Goal: Task Accomplishment & Management: Complete application form

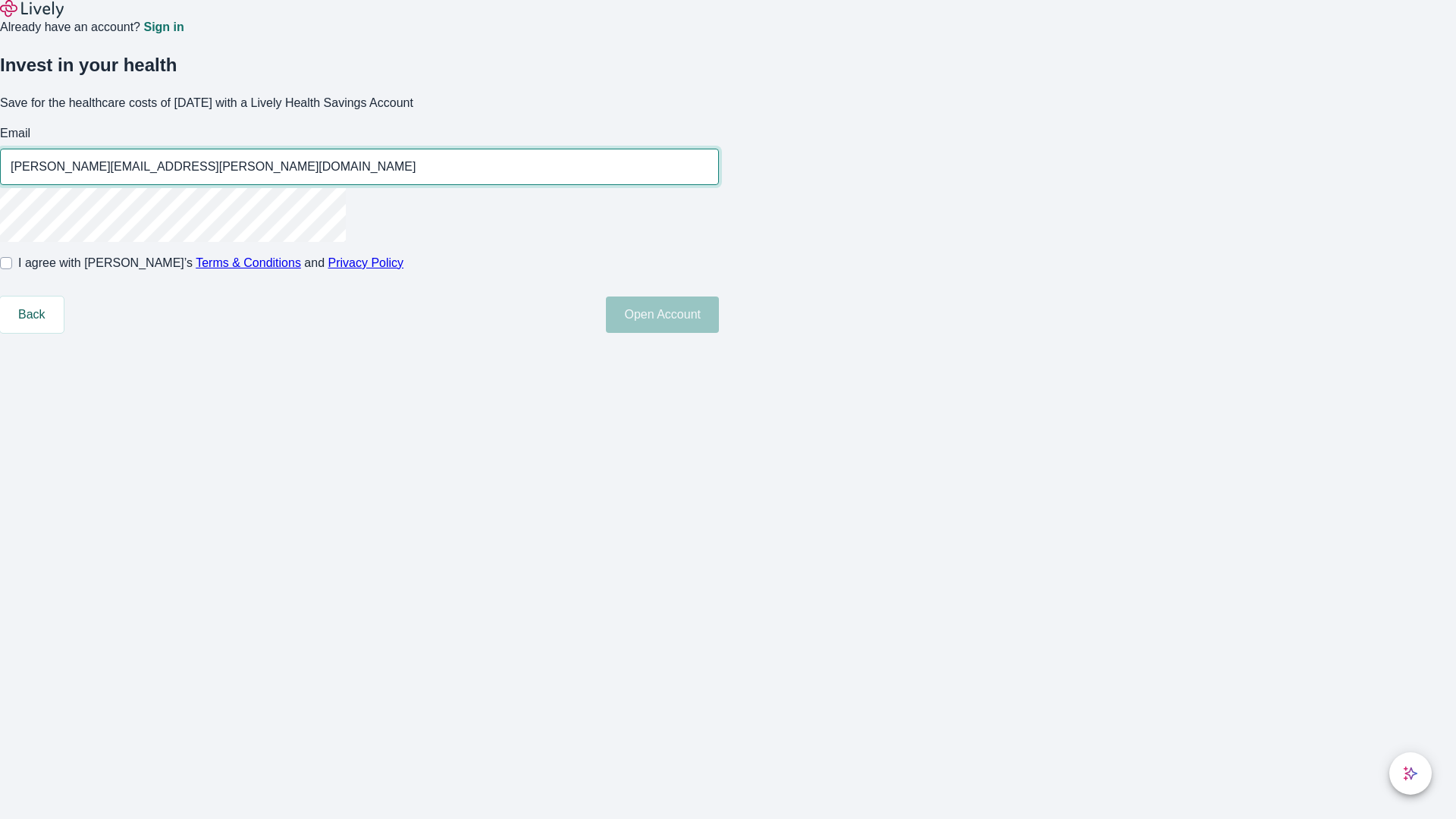
type input "[PERSON_NAME][EMAIL_ADDRESS][PERSON_NAME][DOMAIN_NAME]"
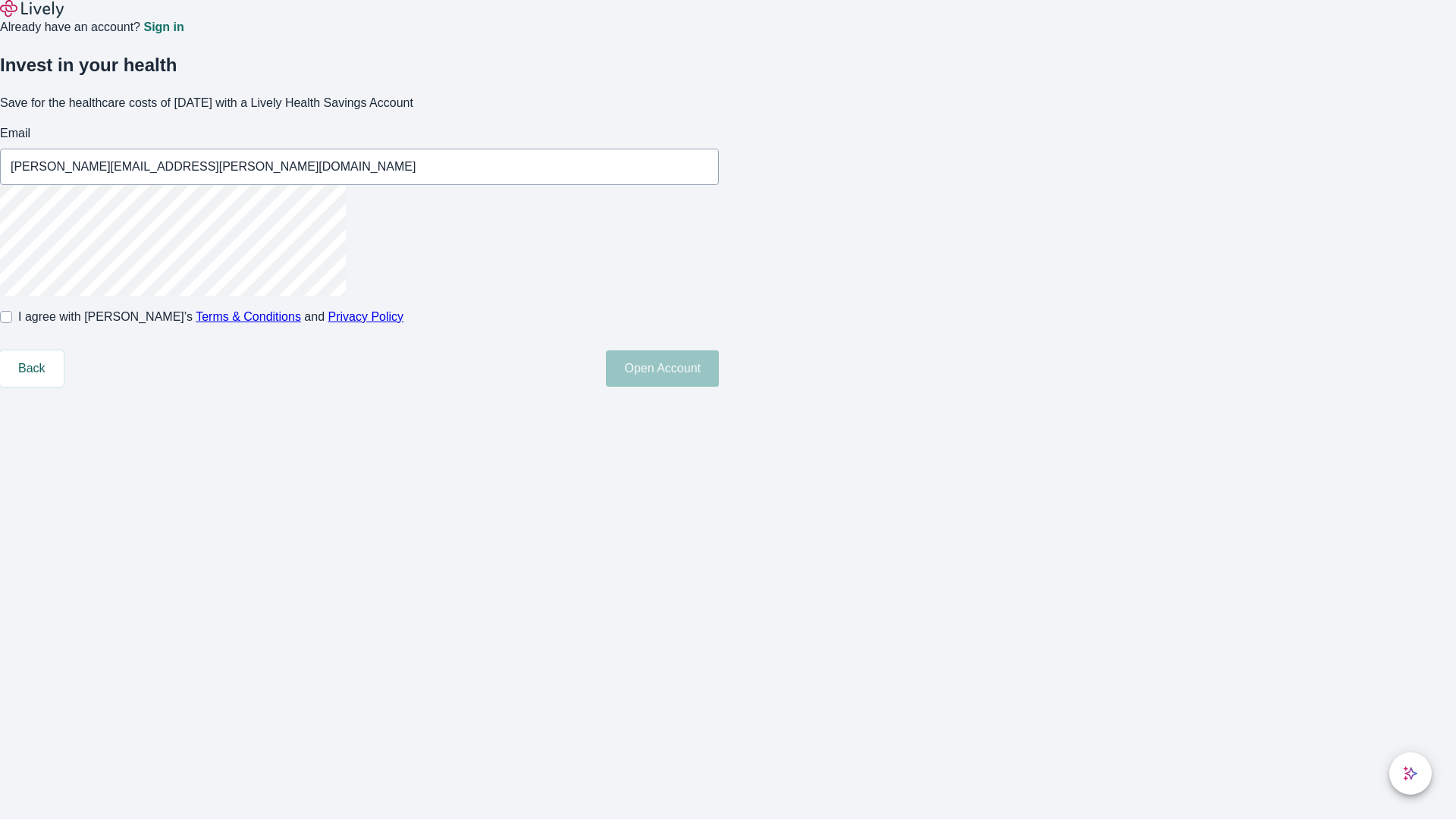
click at [12, 323] on input "I agree with Lively’s Terms & Conditions and Privacy Policy" at bounding box center [6, 317] width 12 height 12
checkbox input "true"
click at [719, 386] on button "Open Account" at bounding box center [662, 368] width 113 height 36
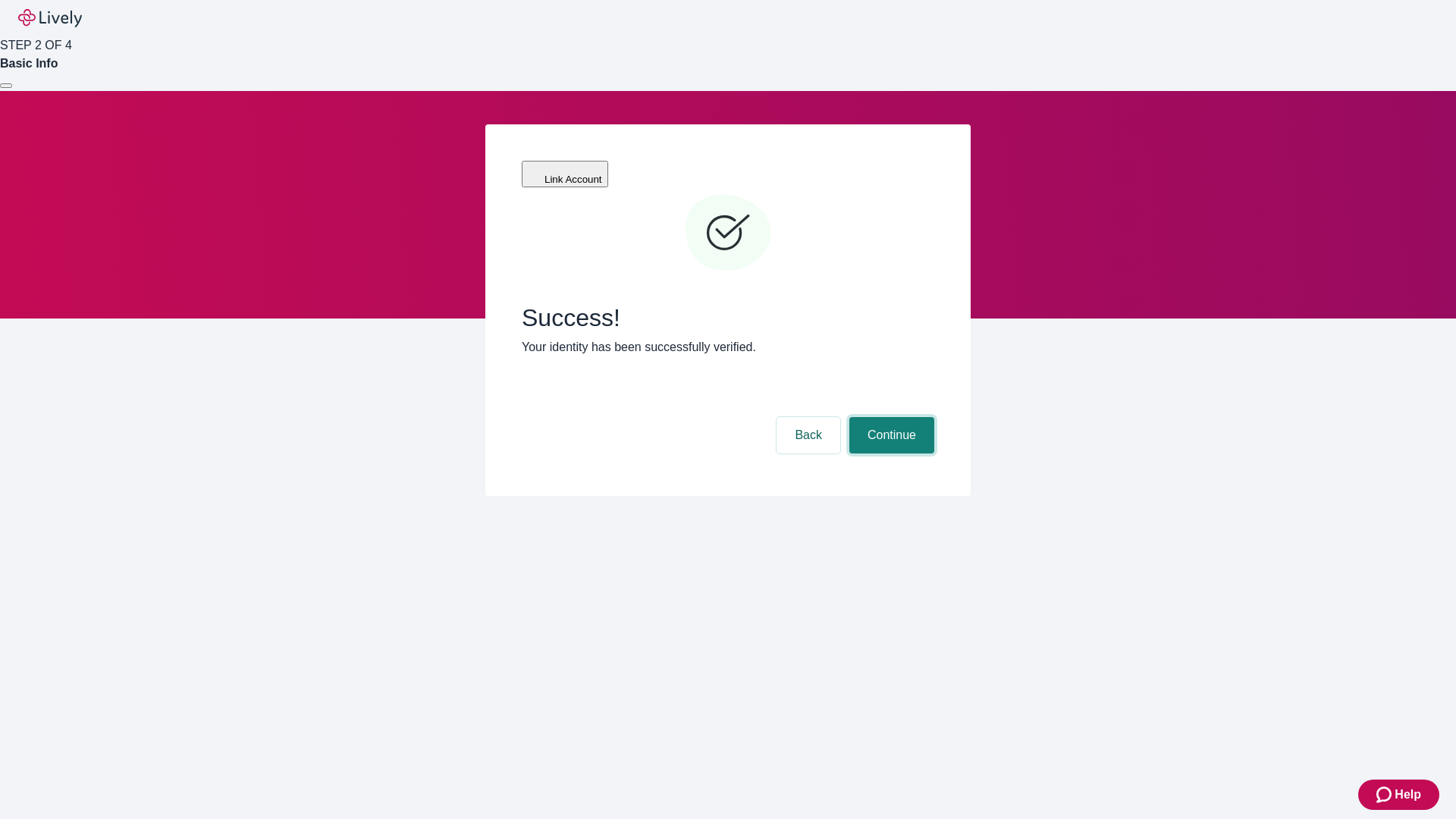
click at [890, 417] on button "Continue" at bounding box center [891, 435] width 85 height 36
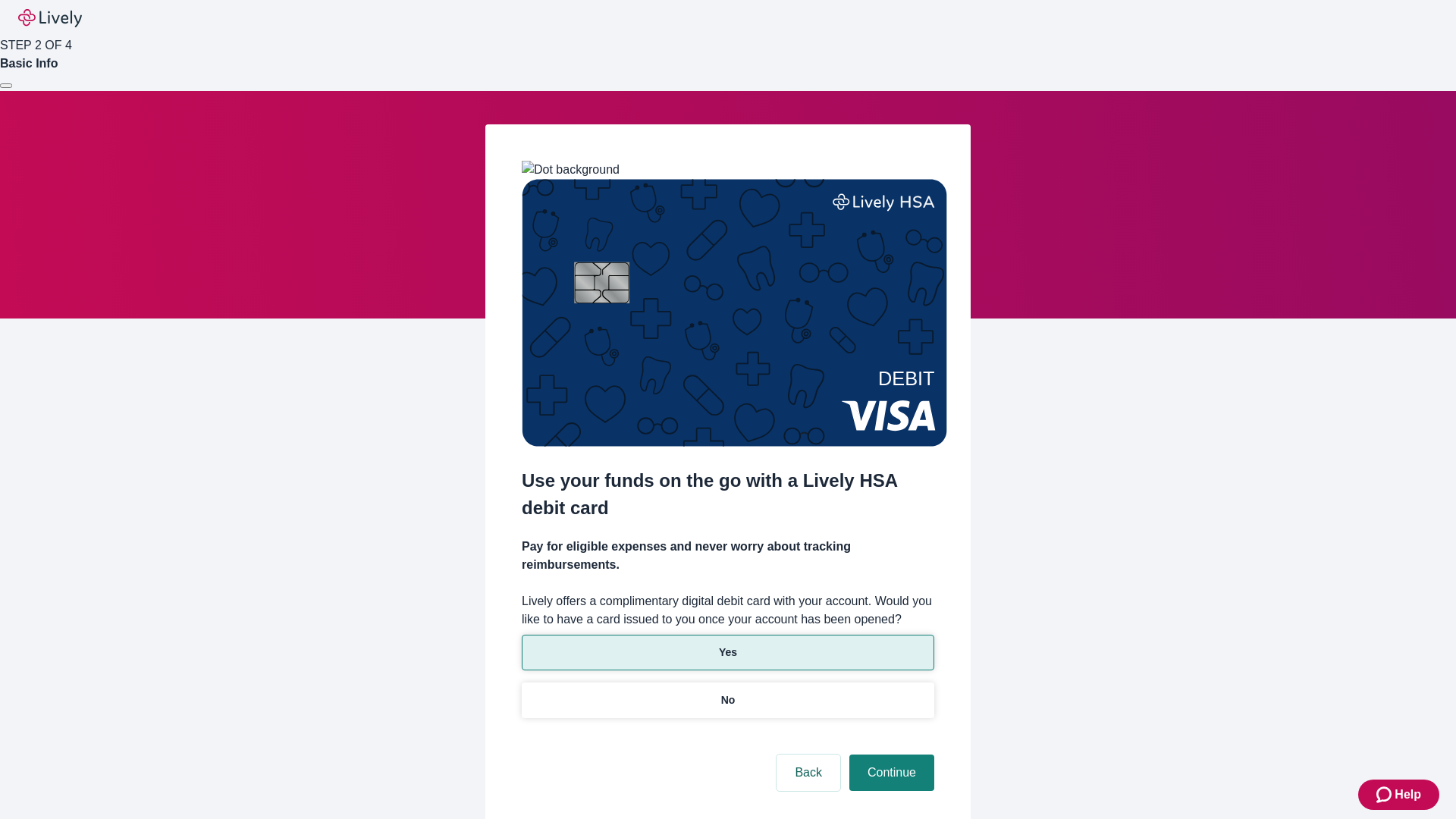
click at [727, 644] on p "Yes" at bounding box center [728, 652] width 18 height 16
click at [890, 754] on button "Continue" at bounding box center [891, 772] width 85 height 36
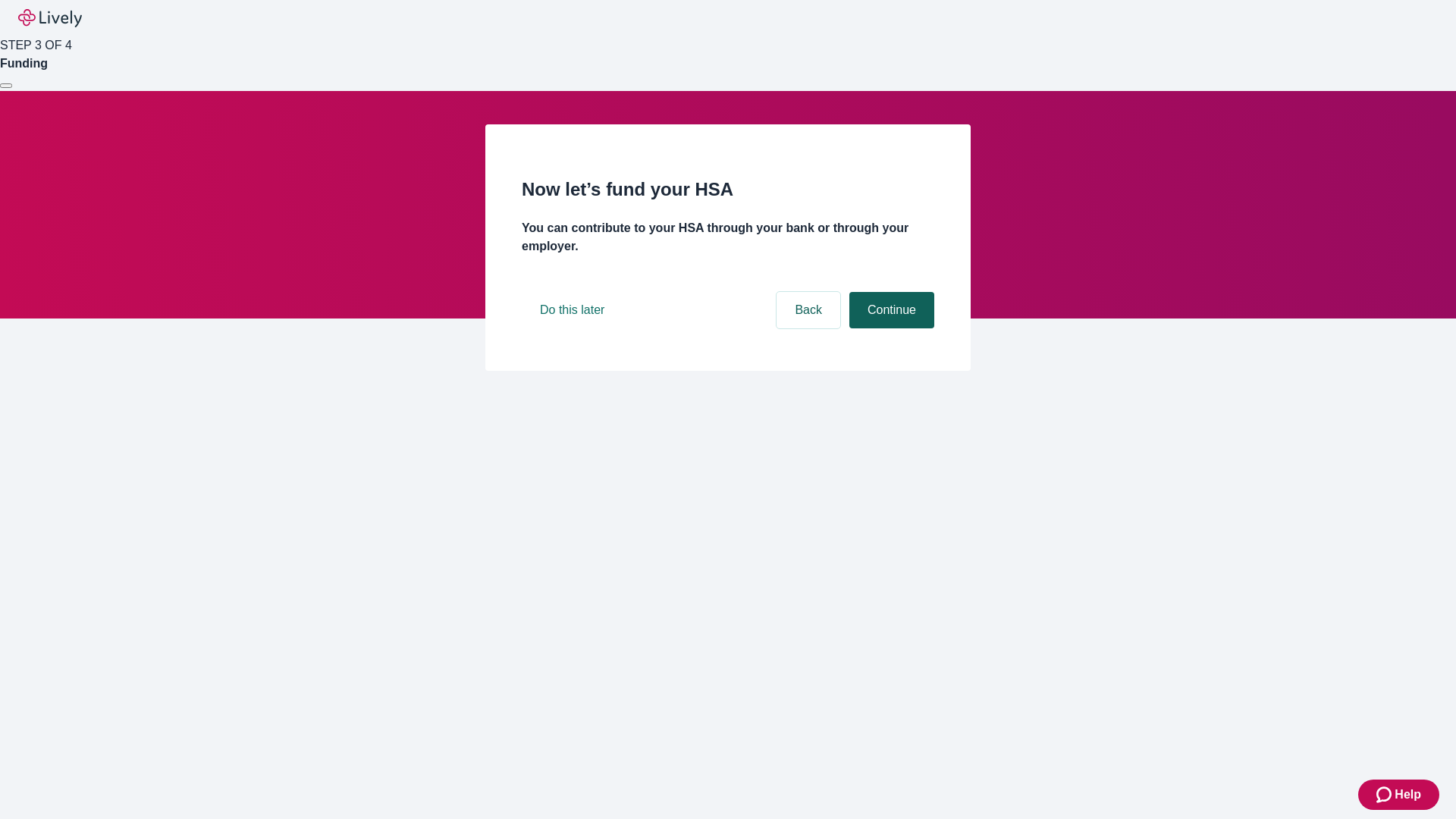
click at [890, 328] on button "Continue" at bounding box center [891, 309] width 85 height 36
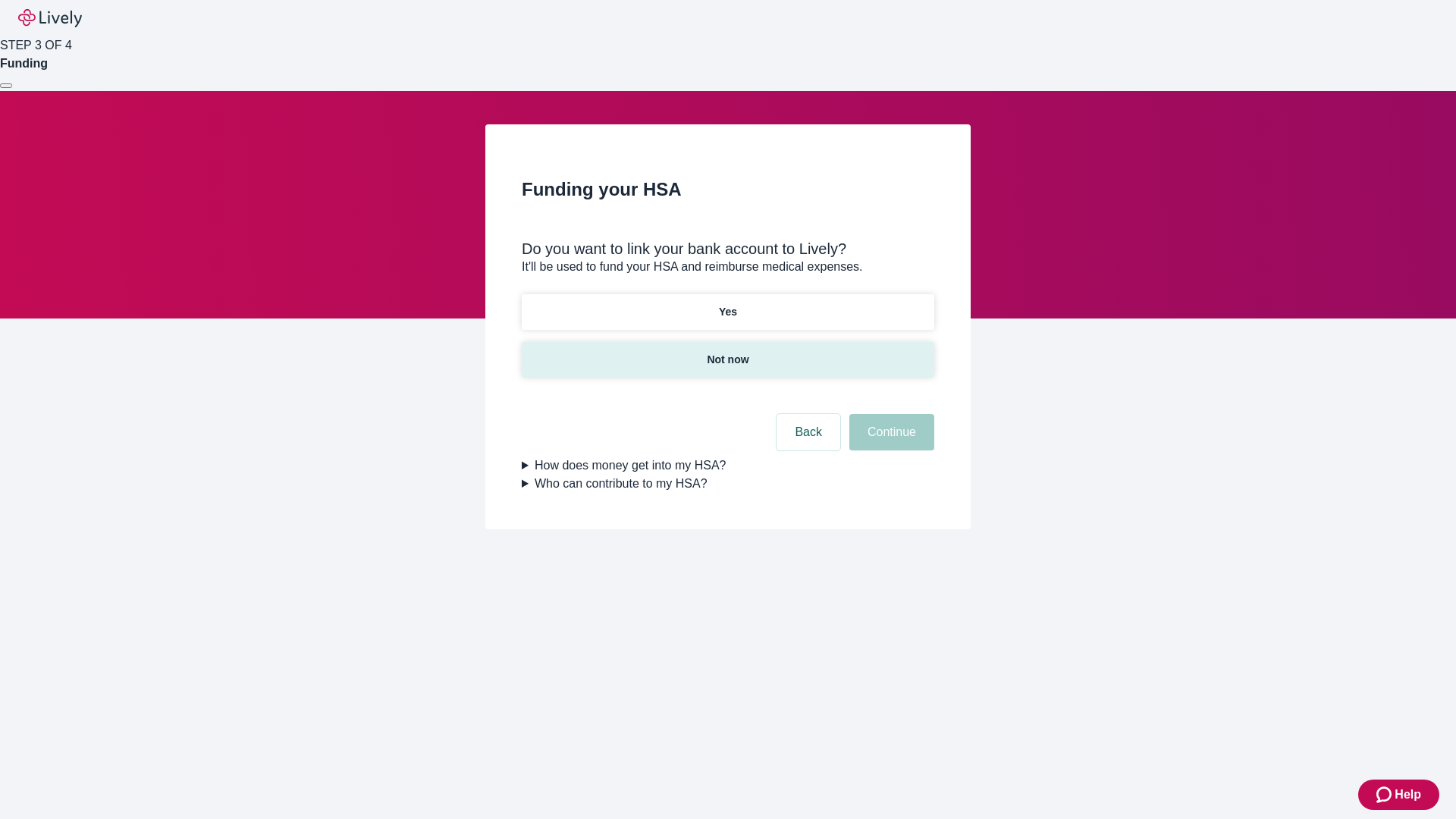
click at [727, 352] on p "Not now" at bounding box center [727, 360] width 41 height 16
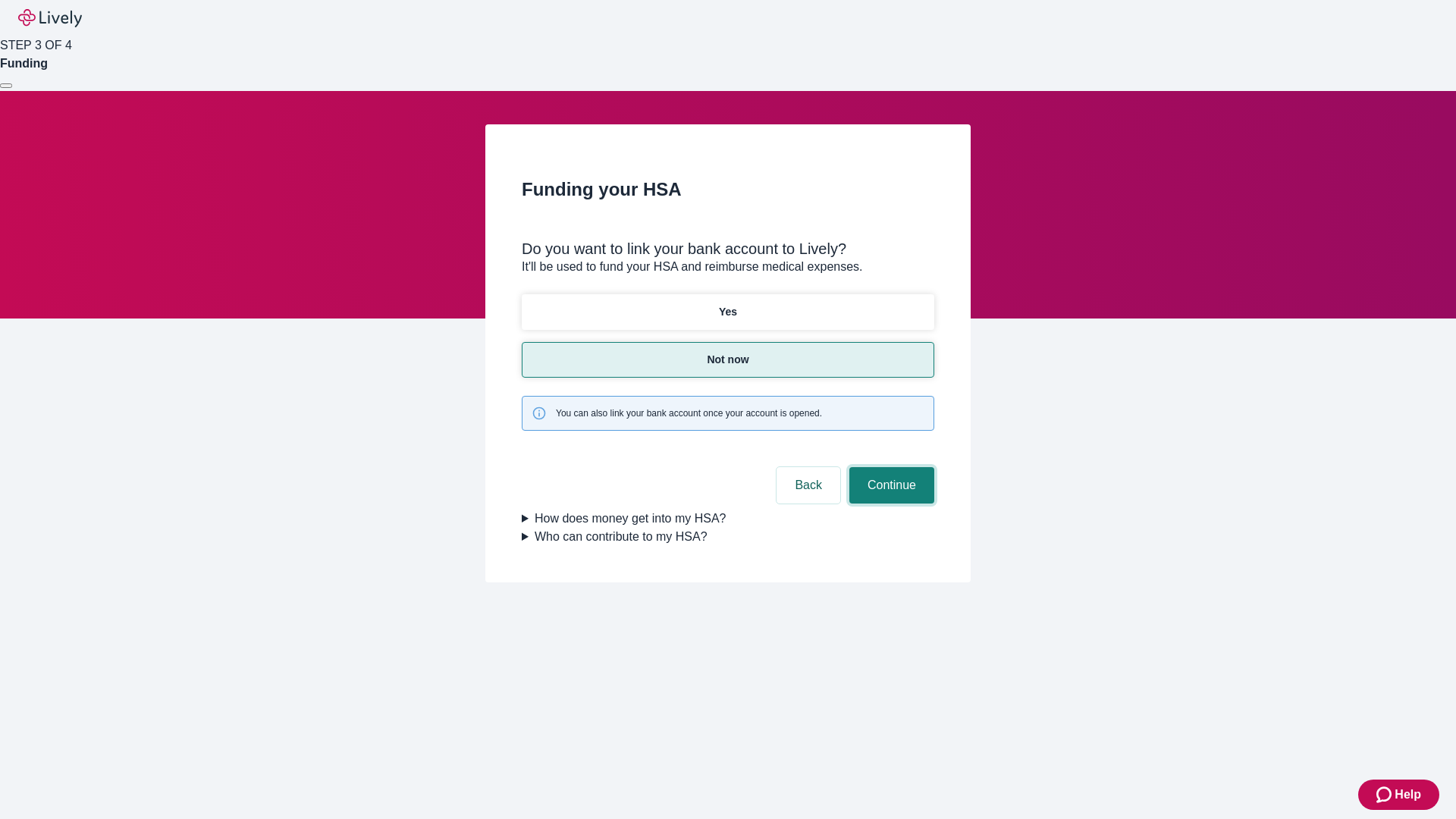
click at [890, 467] on button "Continue" at bounding box center [891, 485] width 85 height 36
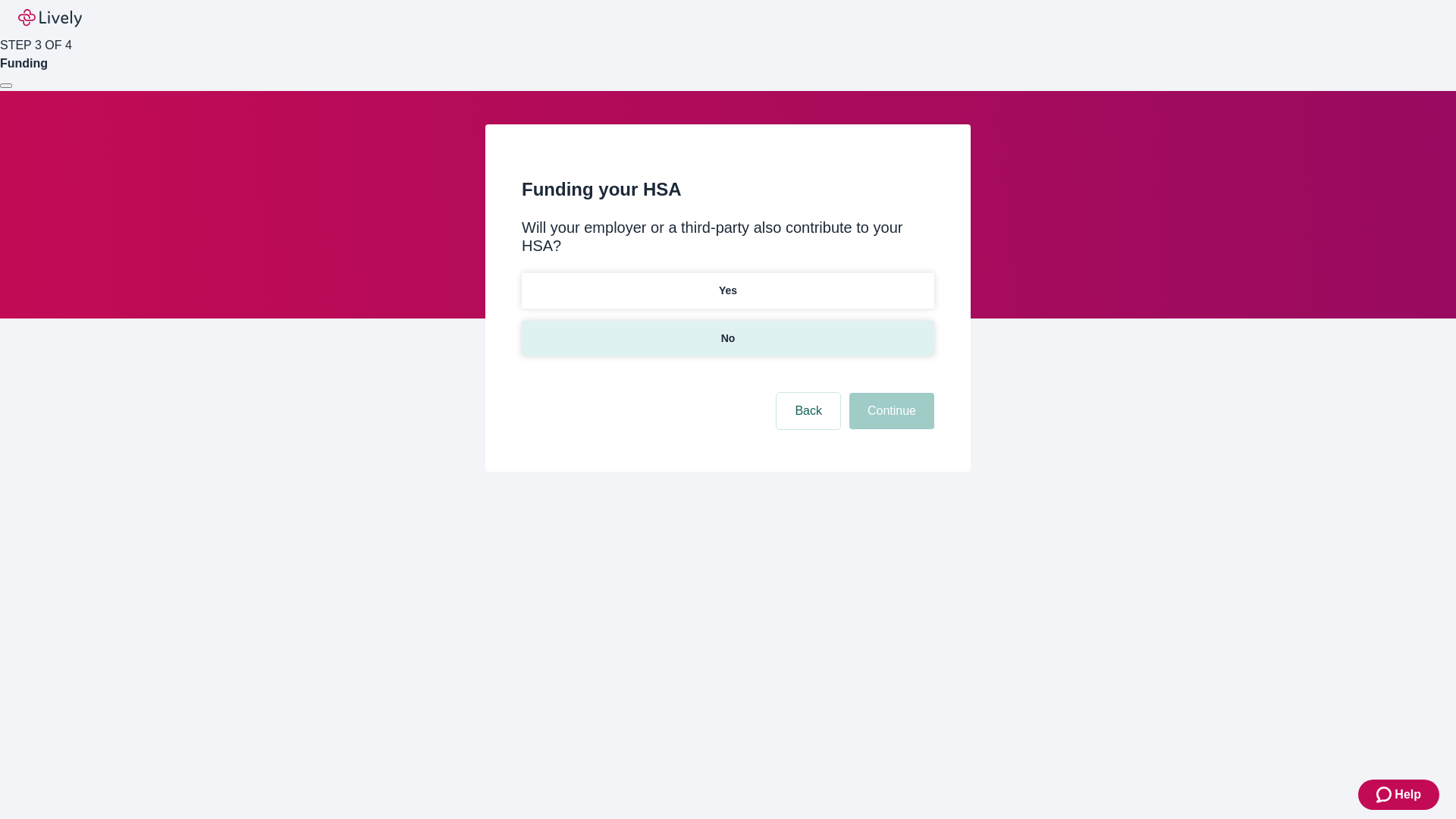
click at [727, 330] on p "No" at bounding box center [728, 338] width 14 height 16
click at [890, 392] on button "Continue" at bounding box center [891, 410] width 85 height 36
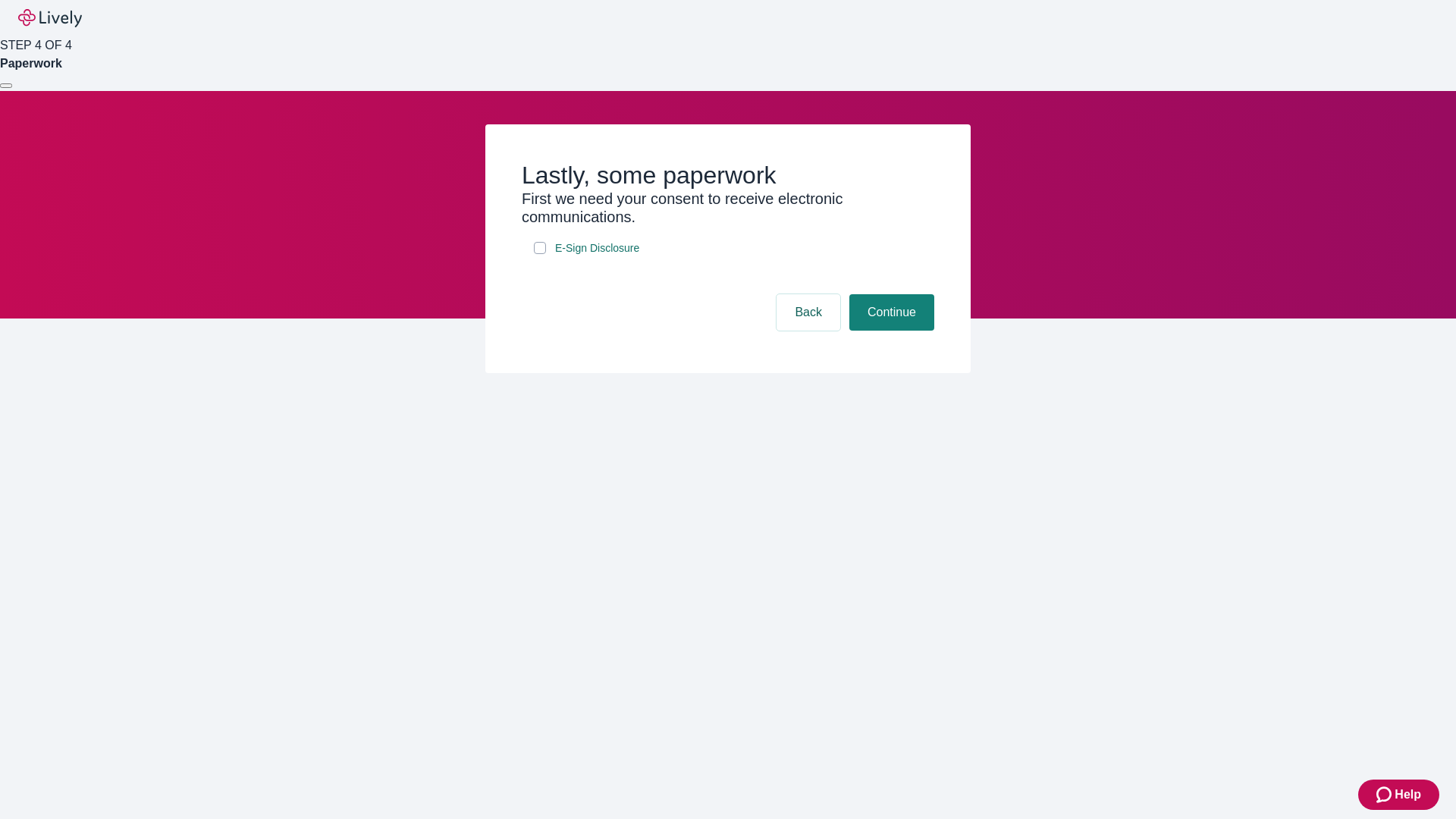
click at [540, 254] on input "E-Sign Disclosure" at bounding box center [540, 248] width 12 height 12
checkbox input "true"
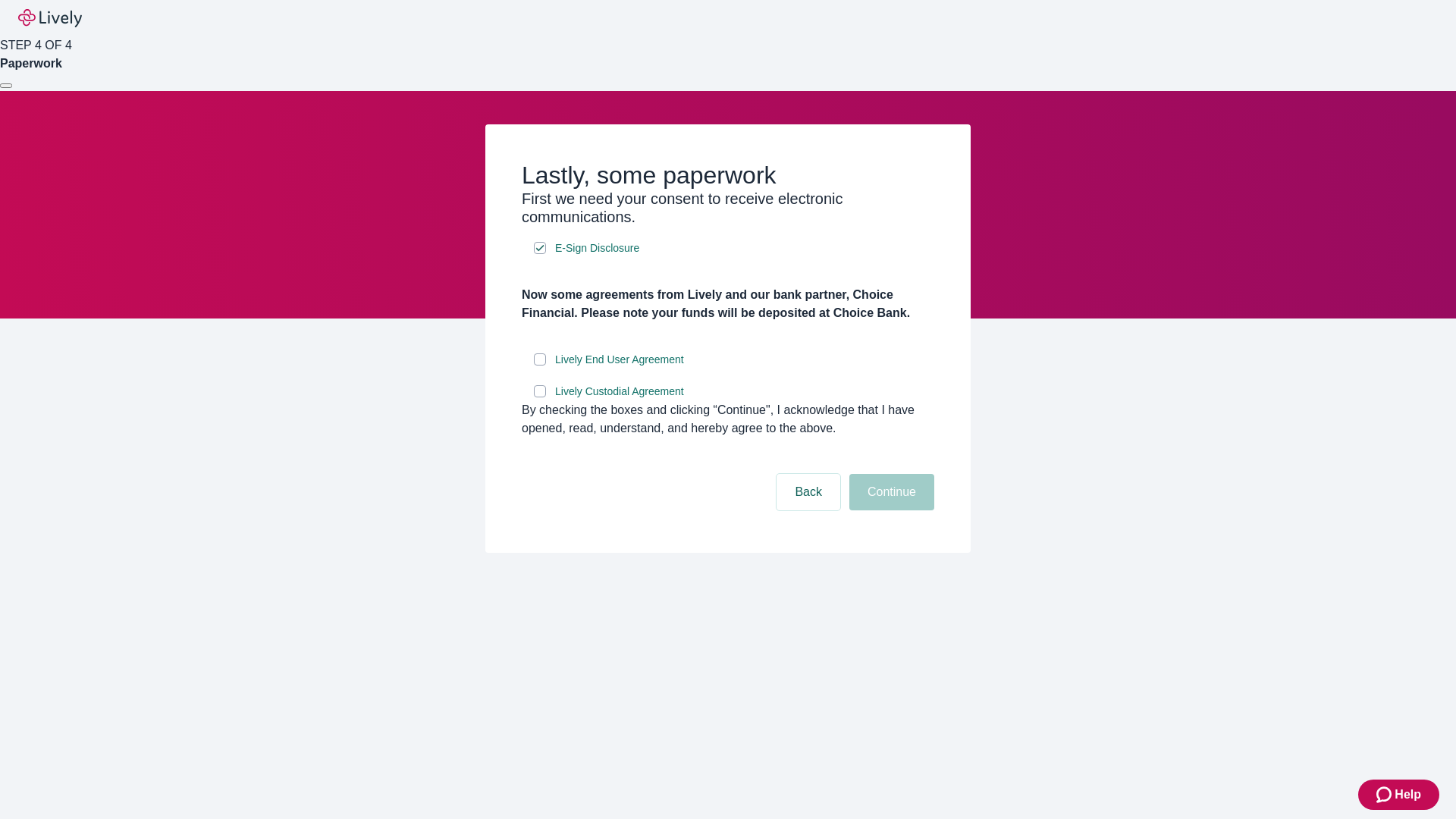
click at [540, 365] on input "Lively End User Agreement" at bounding box center [540, 359] width 12 height 12
checkbox input "true"
click at [540, 397] on input "Lively Custodial Agreement" at bounding box center [540, 392] width 12 height 12
checkbox input "true"
click at [890, 510] on button "Continue" at bounding box center [891, 492] width 85 height 36
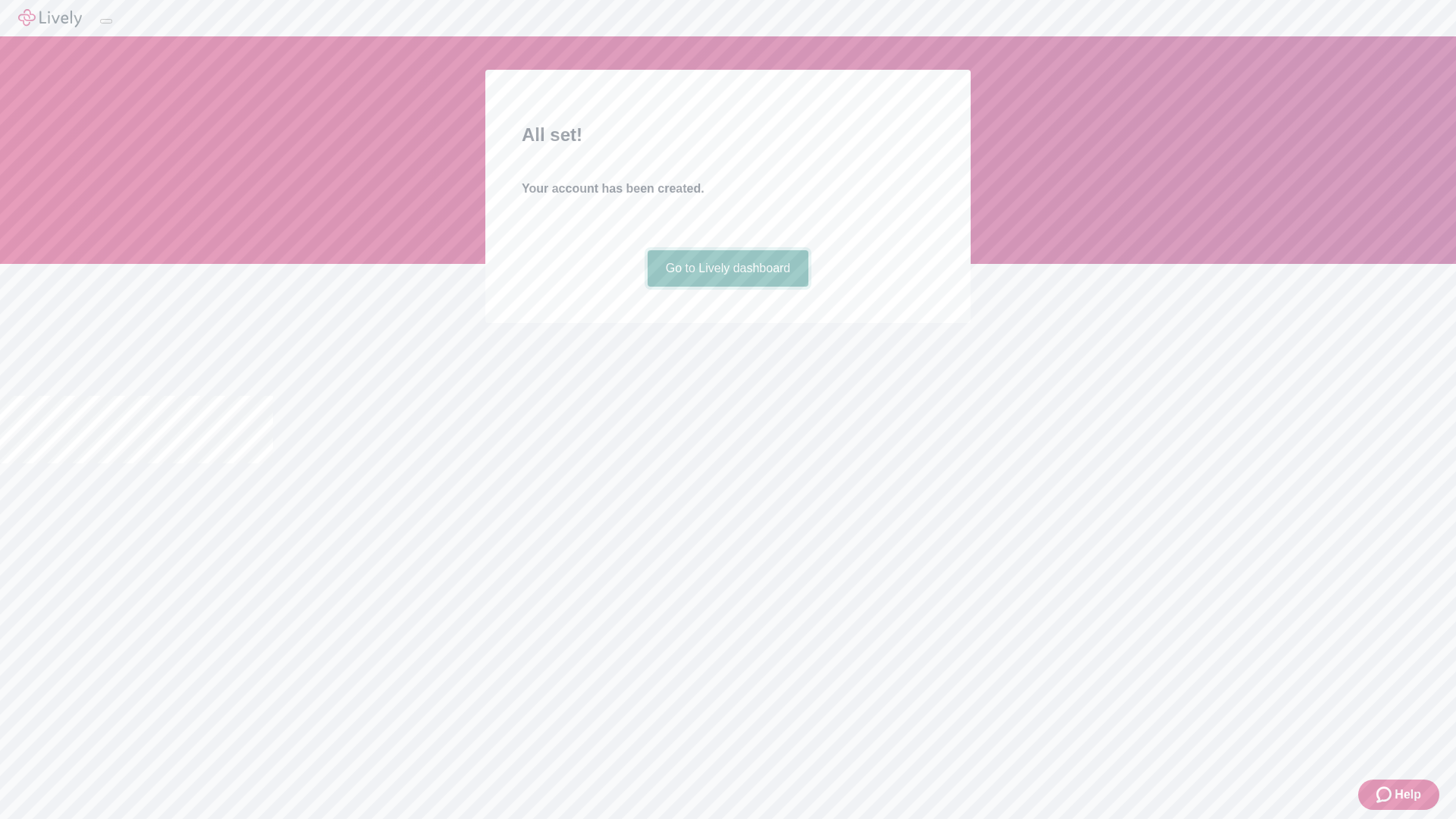
click at [727, 286] on link "Go to Lively dashboard" at bounding box center [728, 268] width 162 height 36
